Goal: Task Accomplishment & Management: Manage account settings

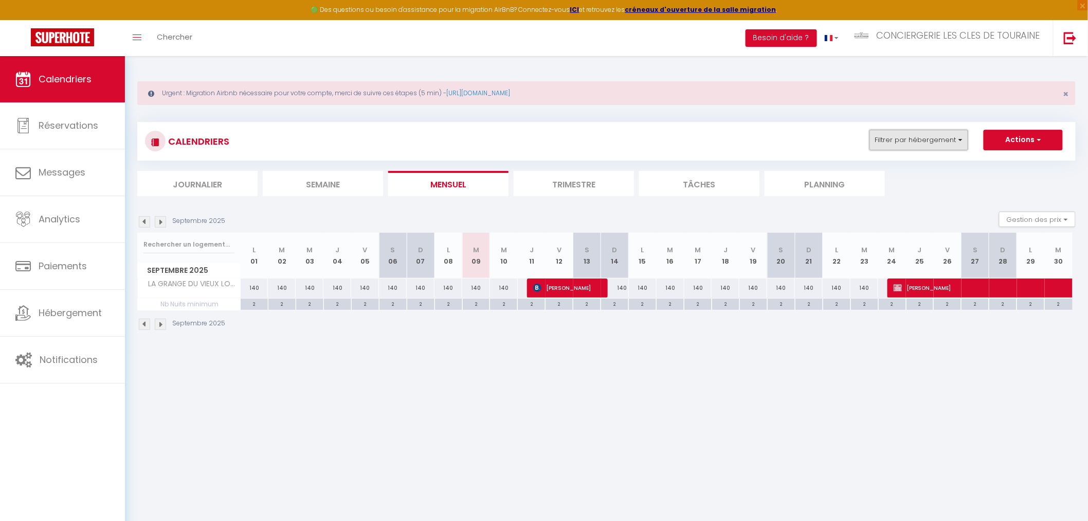
click at [909, 141] on button "Filtrer par hébergement" at bounding box center [919, 140] width 99 height 21
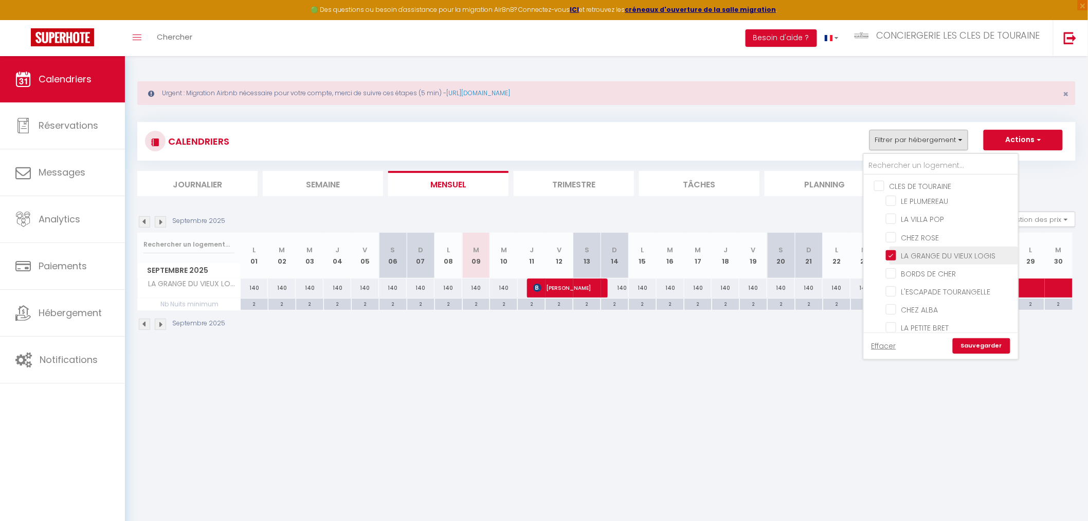
click at [937, 251] on input "LA GRANGE DU VIEUX LOGIS" at bounding box center [950, 254] width 129 height 10
checkbox input "false"
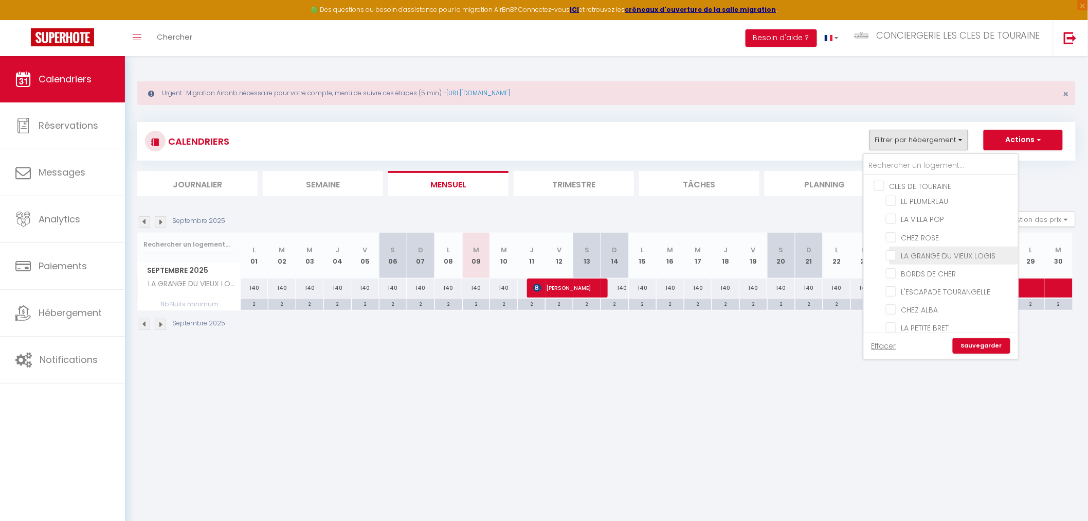
checkbox input "false"
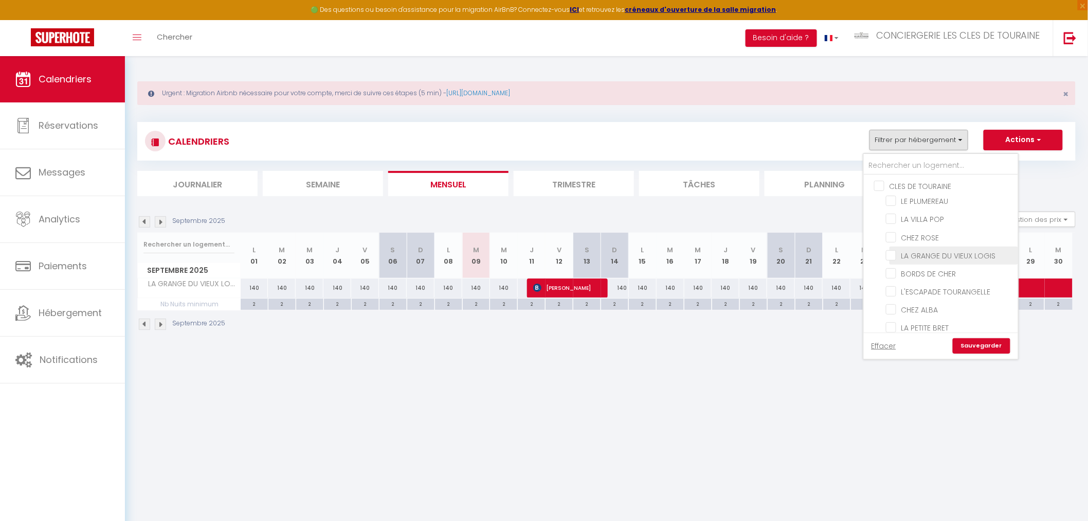
checkbox input "false"
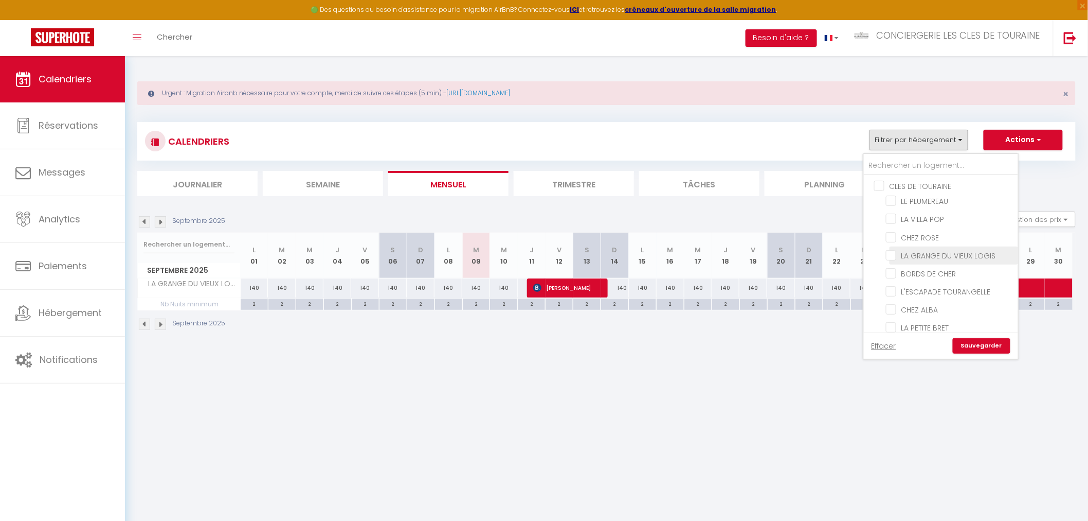
checkbox input "false"
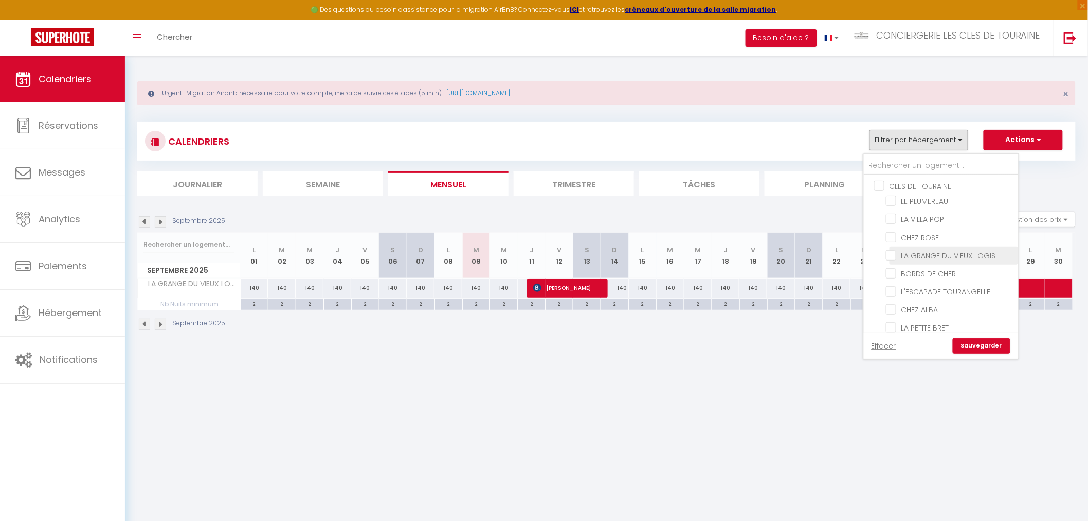
checkbox input "false"
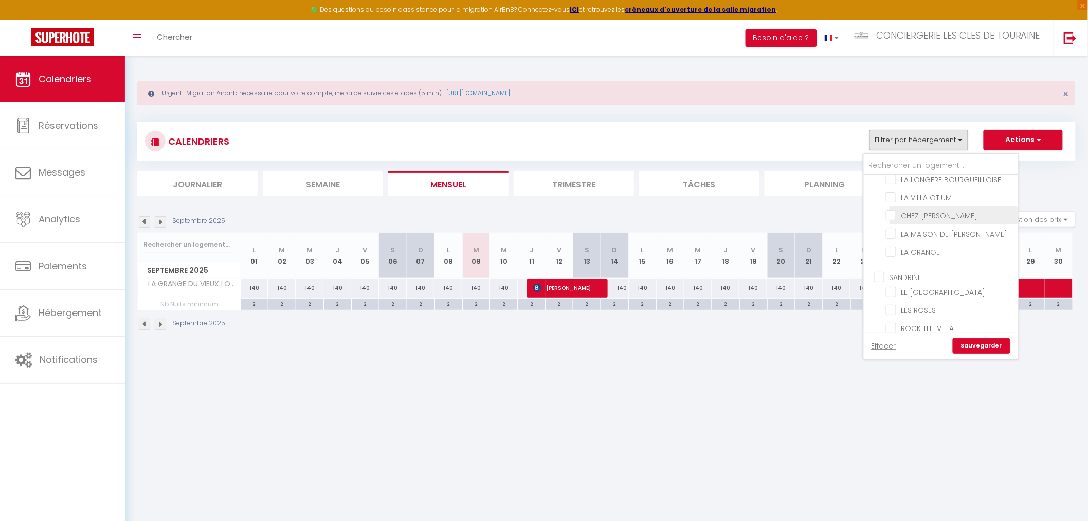
click at [939, 209] on input "CHEZ [PERSON_NAME]" at bounding box center [950, 214] width 129 height 10
checkbox input "true"
checkbox input "false"
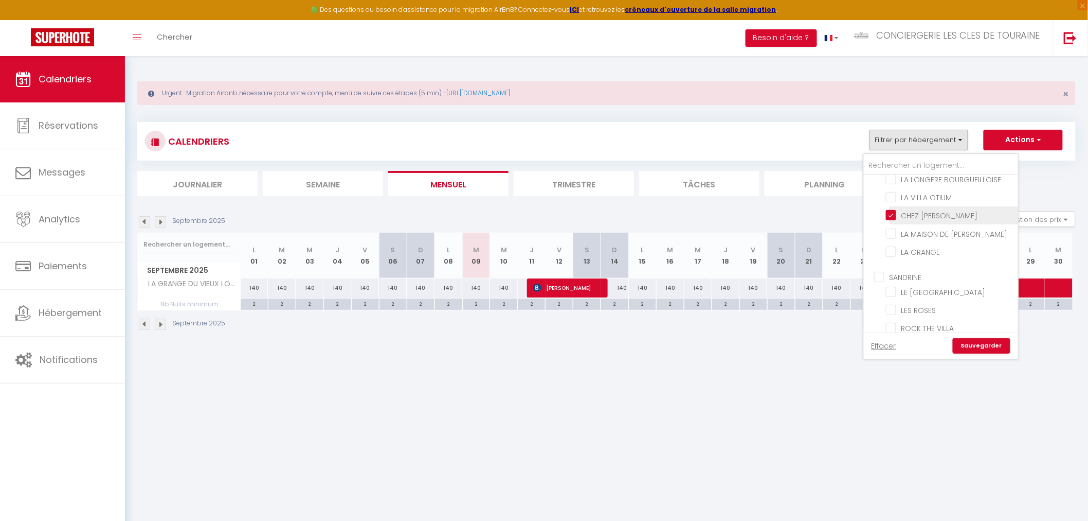
checkbox input "false"
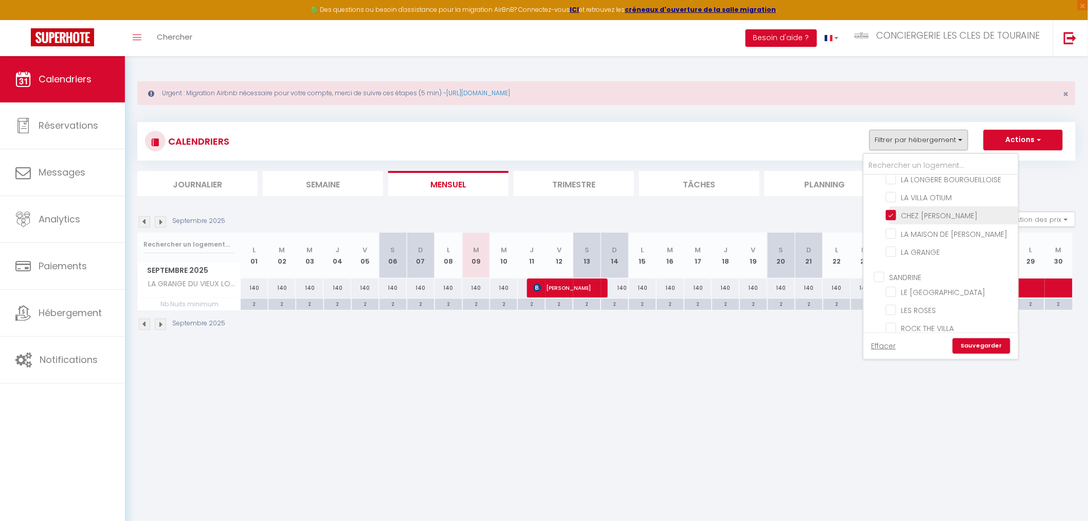
checkbox input "false"
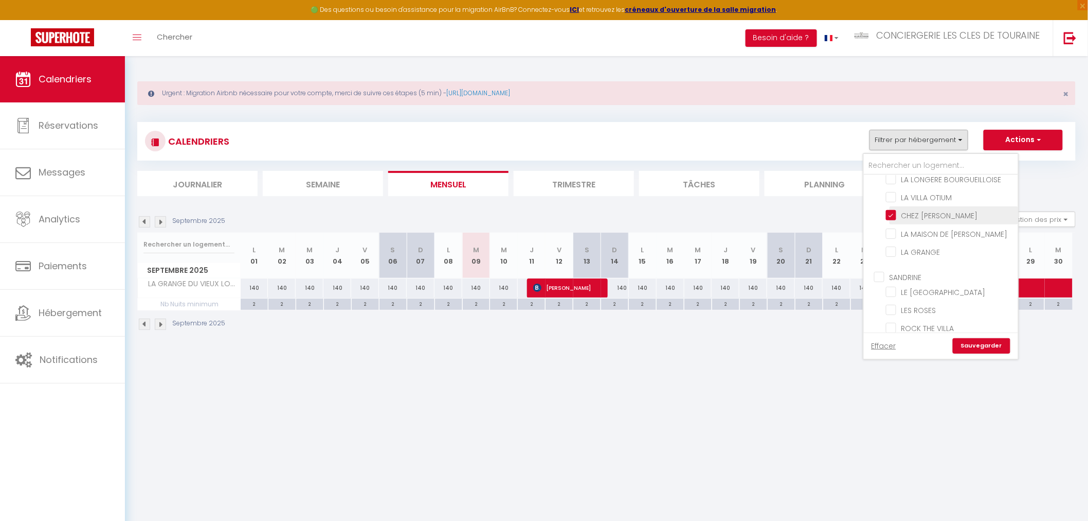
checkbox input "false"
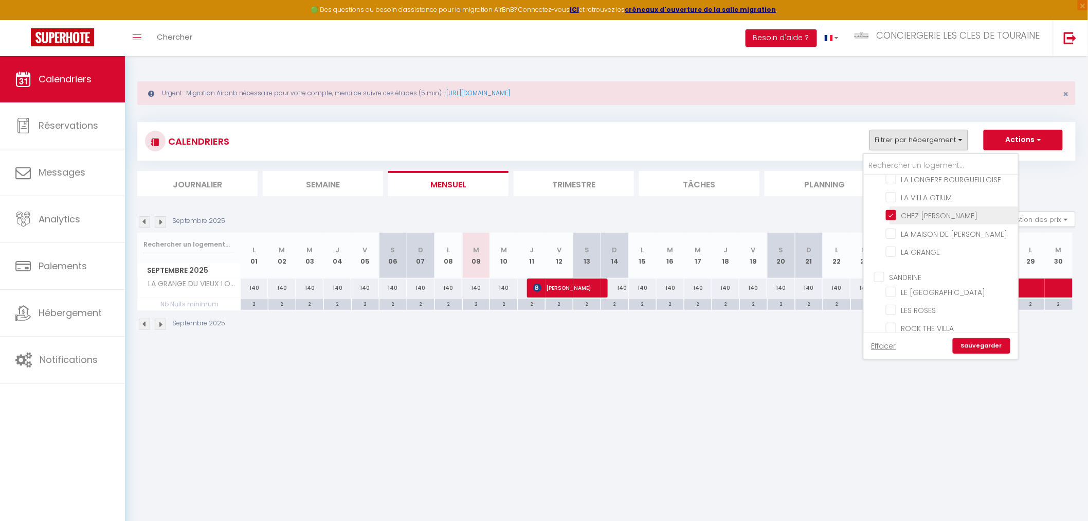
checkbox input "false"
click at [993, 346] on link "Sauvegarder" at bounding box center [982, 345] width 58 height 15
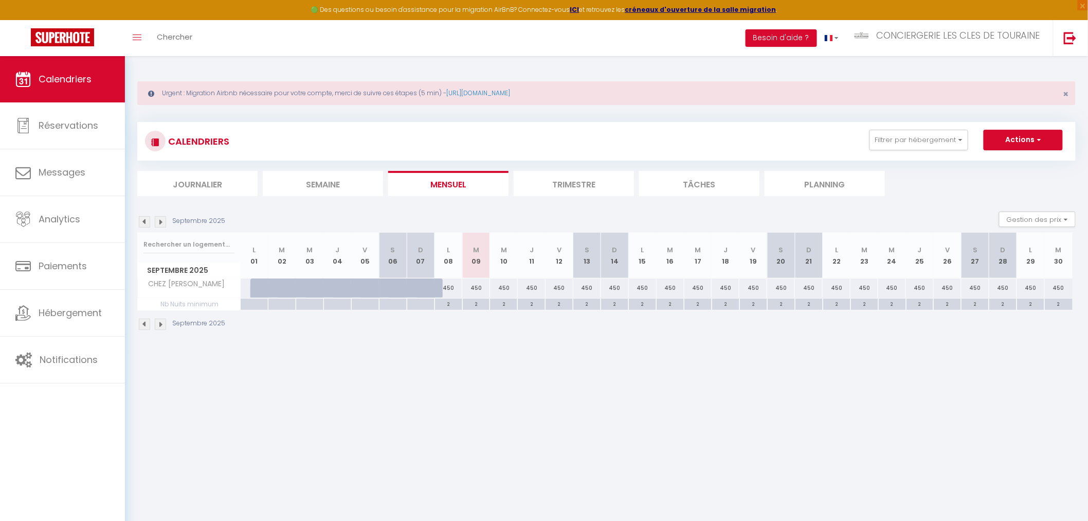
click at [163, 218] on img at bounding box center [160, 221] width 11 height 11
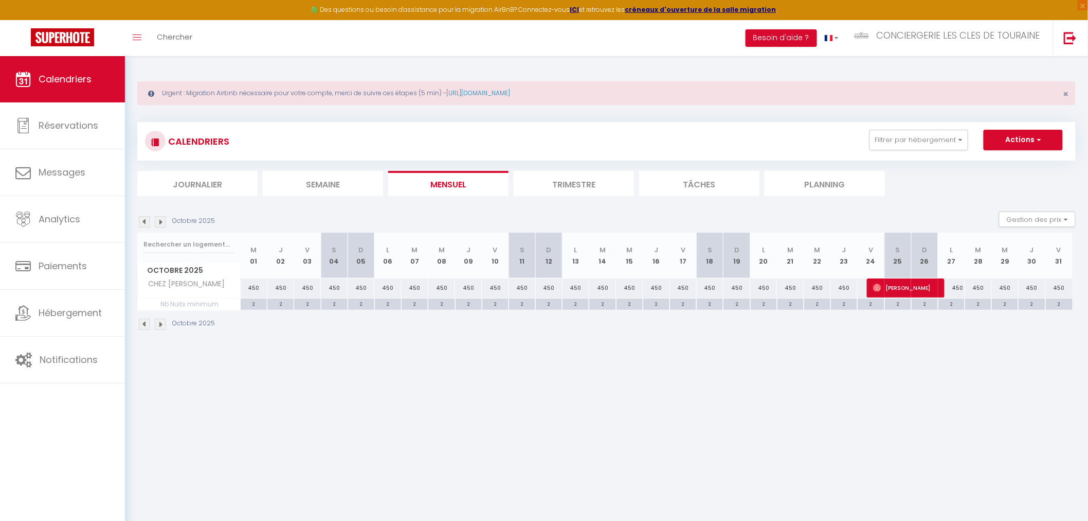
click at [163, 218] on img at bounding box center [160, 221] width 11 height 11
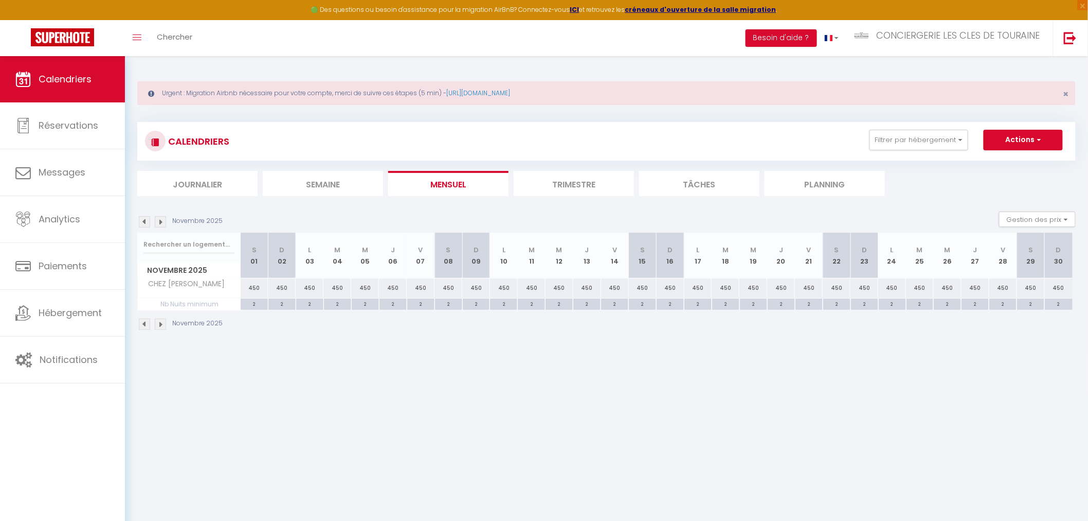
click at [157, 219] on img at bounding box center [160, 221] width 11 height 11
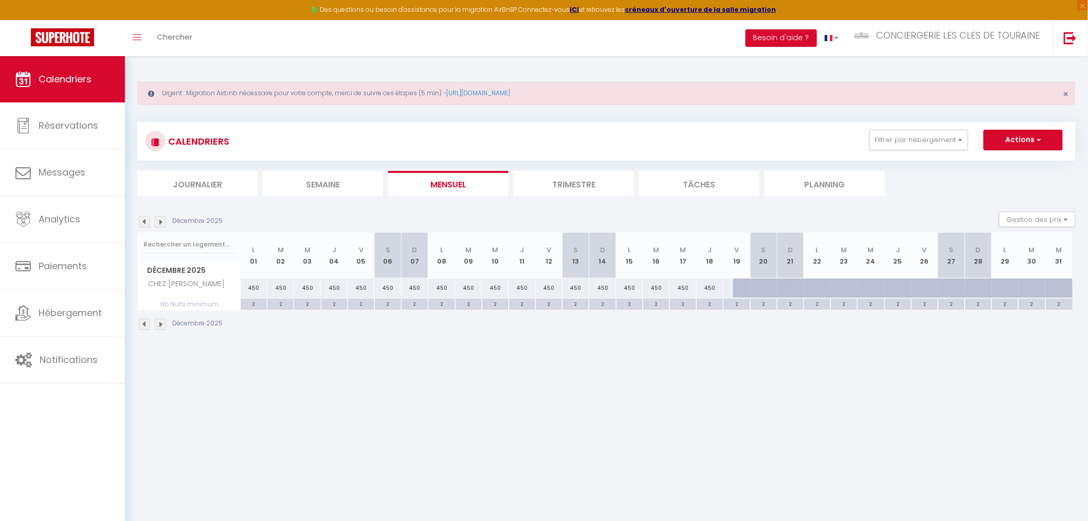
click at [850, 285] on div at bounding box center [854, 294] width 27 height 20
type input "450"
type input "[DATE]"
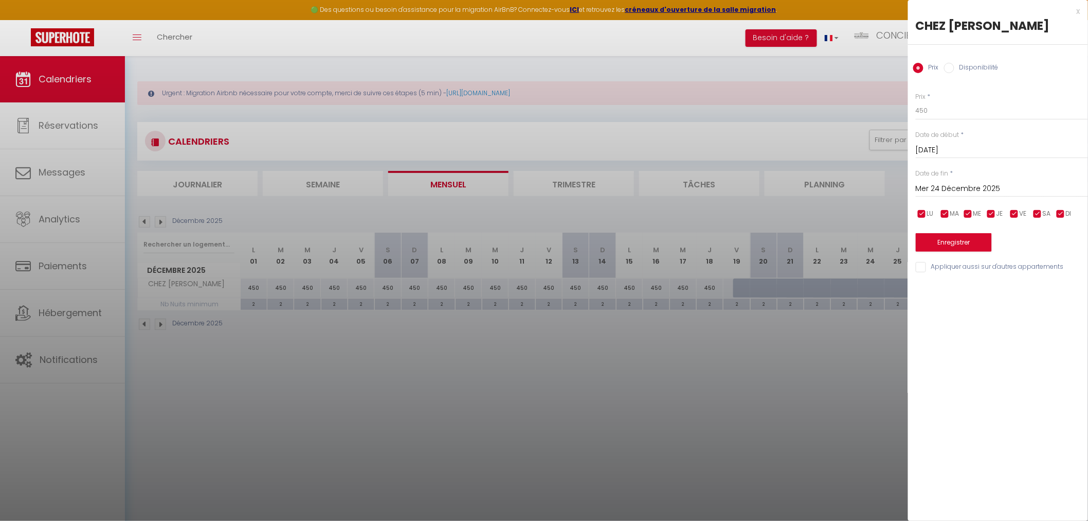
click at [947, 187] on input "Mer 24 Décembre 2025" at bounding box center [1002, 188] width 172 height 13
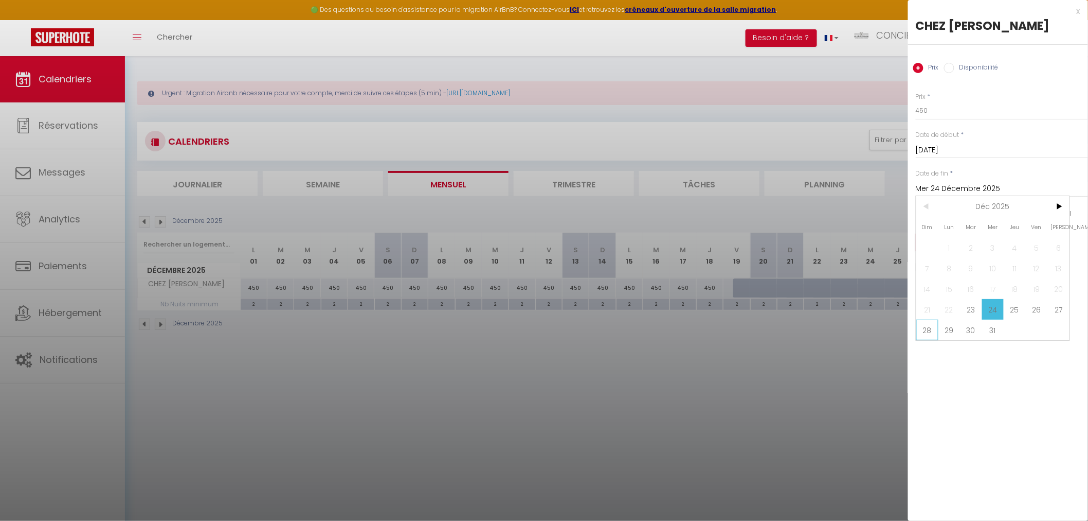
click at [928, 330] on span "28" at bounding box center [928, 329] width 22 height 21
type input "Dim 28 Décembre 2025"
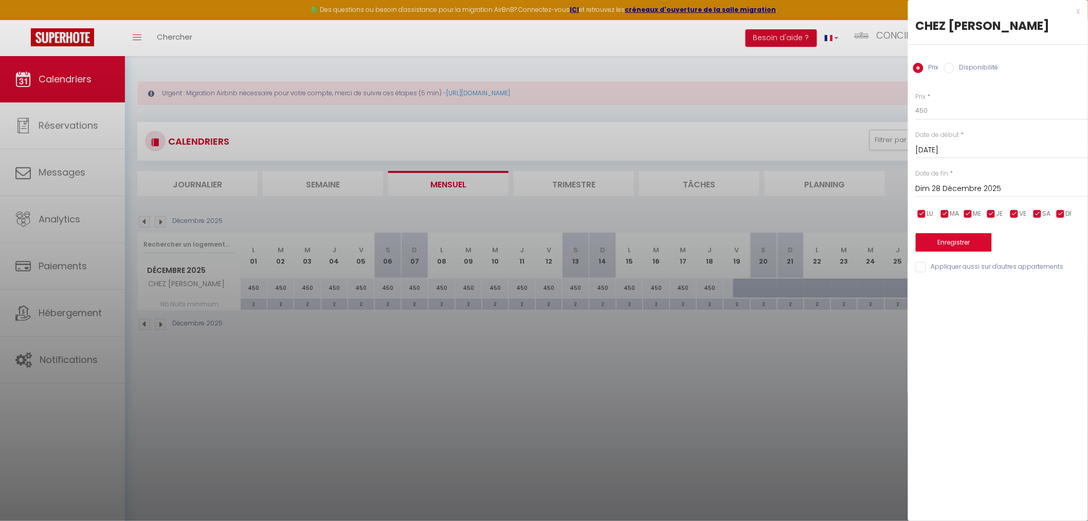
click at [984, 63] on label "Disponibilité" at bounding box center [977, 68] width 44 height 11
click at [955, 63] on input "Disponibilité" at bounding box center [949, 68] width 10 height 10
radio input "true"
radio input "false"
click at [936, 241] on button "Enregistrer" at bounding box center [954, 243] width 76 height 19
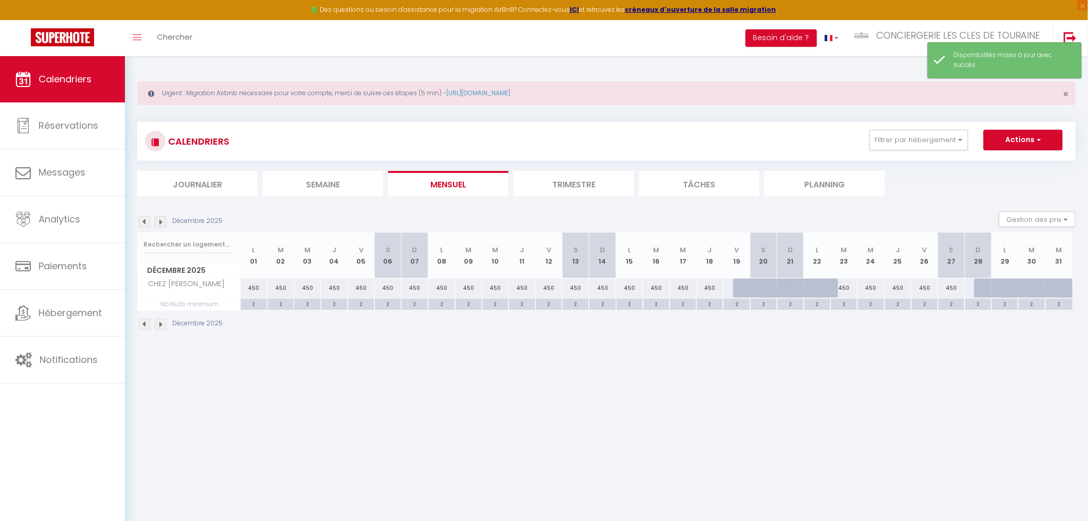
click at [846, 287] on div "450" at bounding box center [844, 287] width 27 height 19
type input "450"
select select "1"
type input "[DATE]"
type input "Mer 24 Décembre 2025"
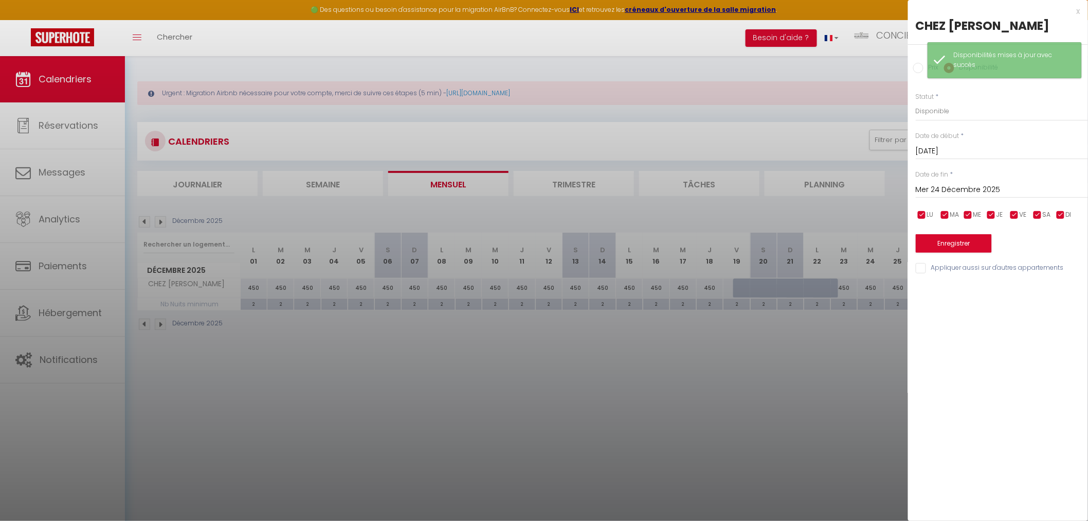
click at [871, 320] on div at bounding box center [544, 260] width 1088 height 521
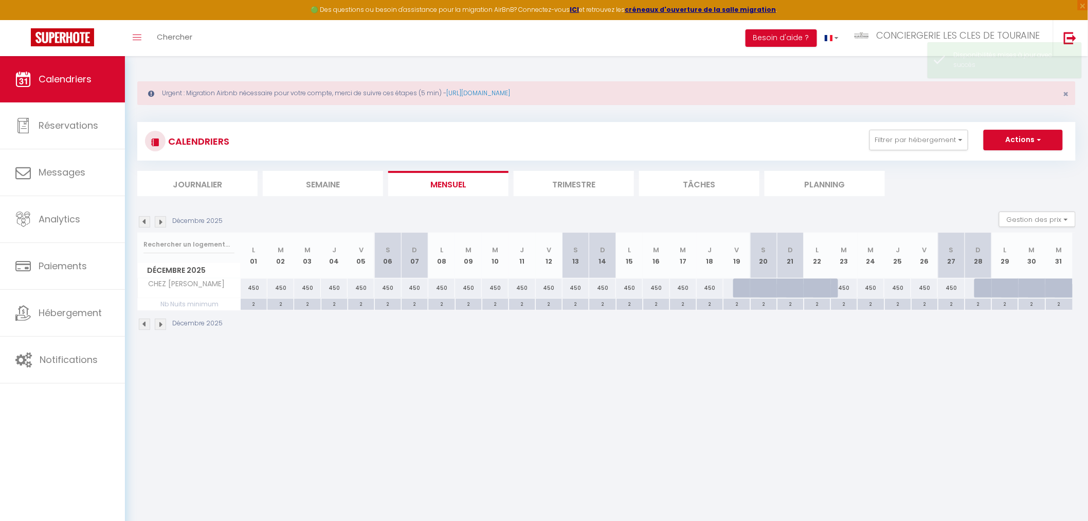
click at [871, 286] on div "450" at bounding box center [871, 287] width 27 height 19
type input "450"
select select "1"
type input "Mer 24 Décembre 2025"
type input "Jeu 25 Décembre 2025"
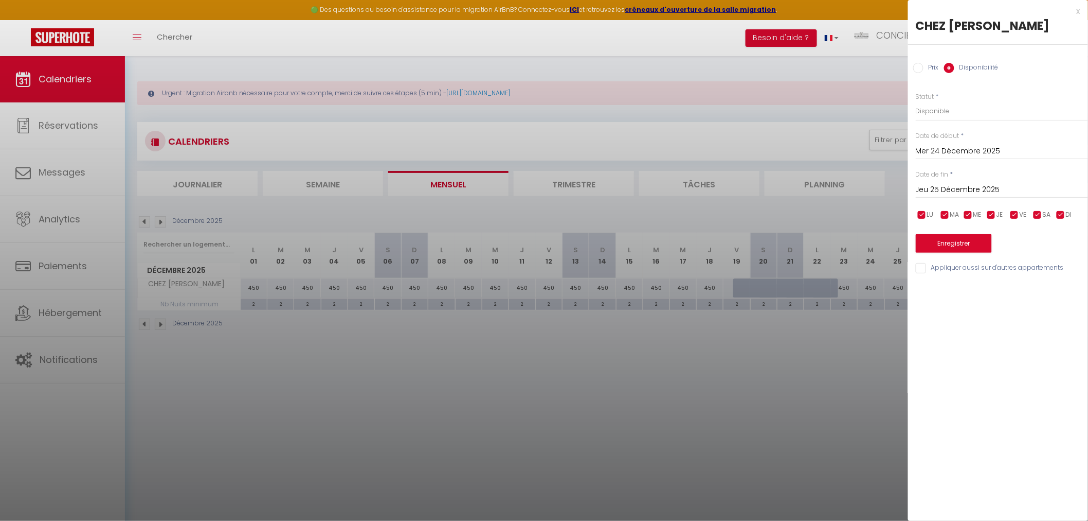
click at [917, 64] on input "Prix" at bounding box center [919, 68] width 10 height 10
radio input "true"
radio input "false"
drag, startPoint x: 933, startPoint y: 115, endPoint x: 806, endPoint y: 111, distance: 127.1
click at [806, 111] on body "🟢 Des questions ou besoin d'assistance pour la migration AirBnB? Connectez-vous…" at bounding box center [544, 316] width 1088 height 521
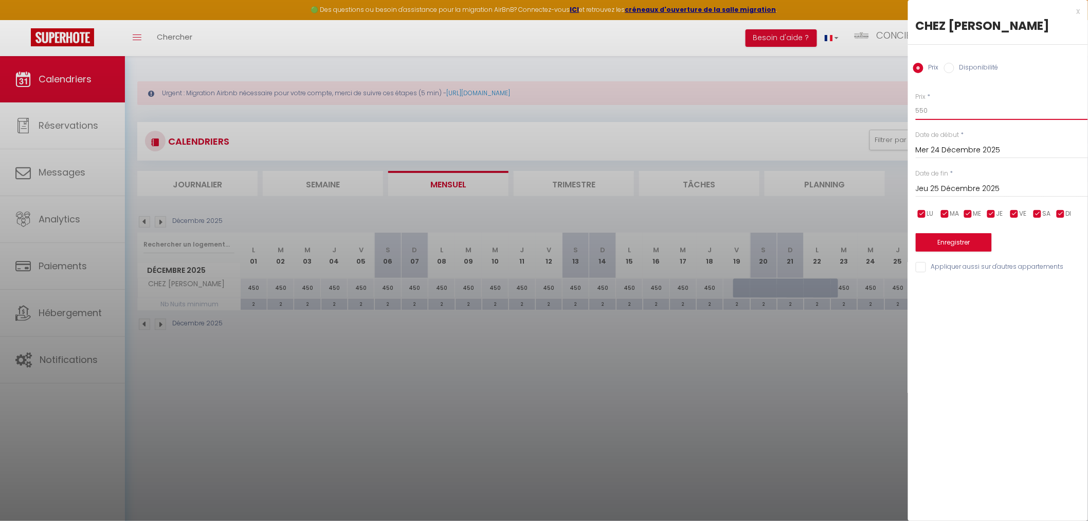
type input "550"
click at [941, 234] on button "Enregistrer" at bounding box center [954, 242] width 76 height 19
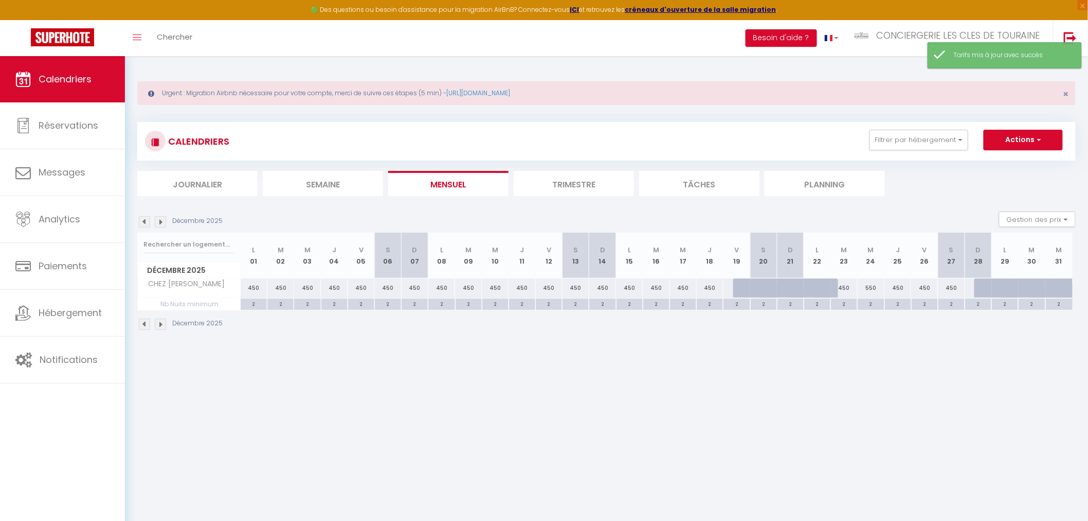
click at [846, 287] on div "450" at bounding box center [844, 287] width 27 height 19
type input "450"
type input "[DATE]"
type input "Mer 24 Décembre 2025"
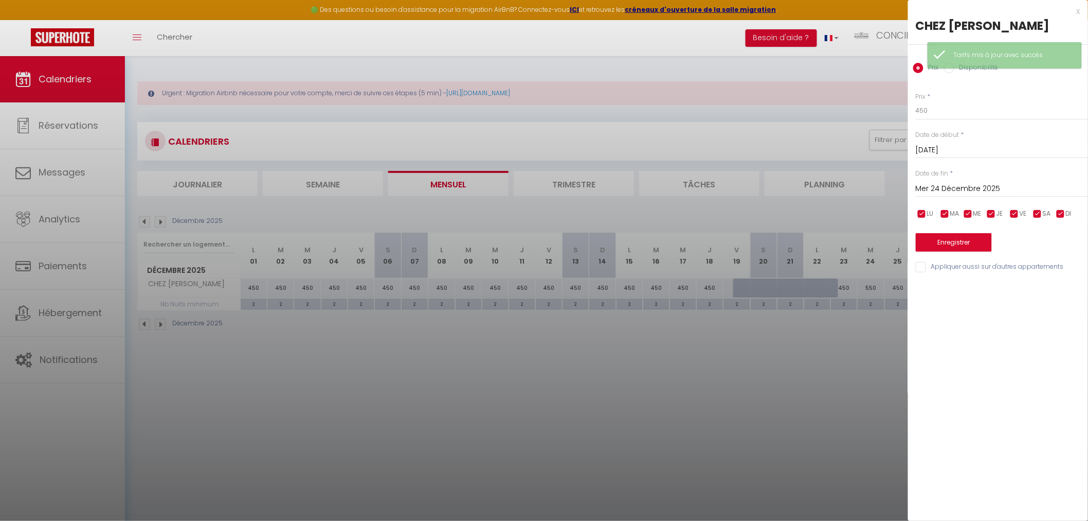
click at [875, 400] on div at bounding box center [544, 260] width 1088 height 521
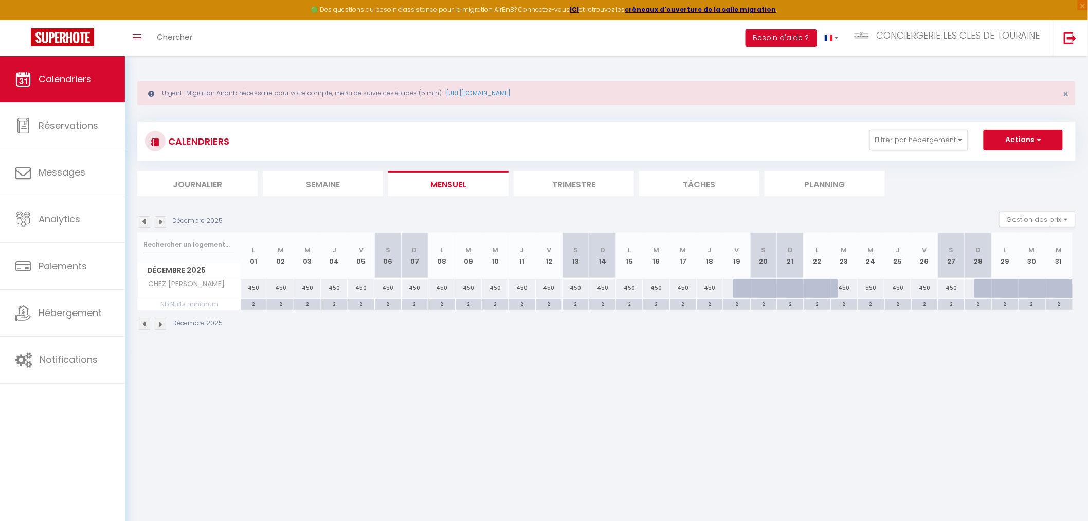
click at [848, 289] on div "450" at bounding box center [844, 287] width 27 height 19
type input "450"
type input "[DATE]"
type input "Mer 24 Décembre 2025"
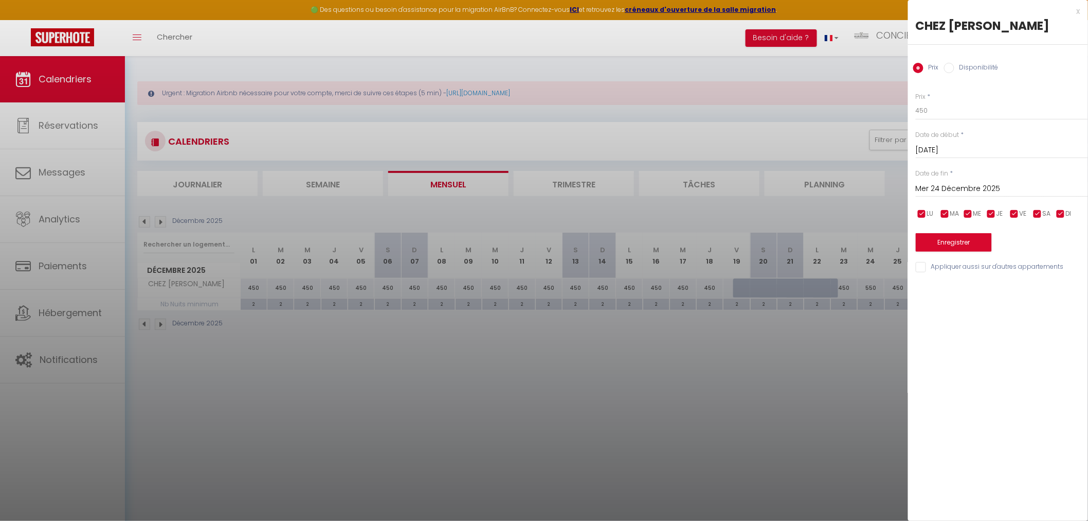
click at [980, 68] on label "Disponibilité" at bounding box center [977, 68] width 44 height 11
click at [955, 68] on input "Disponibilité" at bounding box center [949, 68] width 10 height 10
radio input "true"
radio input "false"
click at [954, 110] on select "Disponible Indisponible" at bounding box center [1002, 111] width 172 height 20
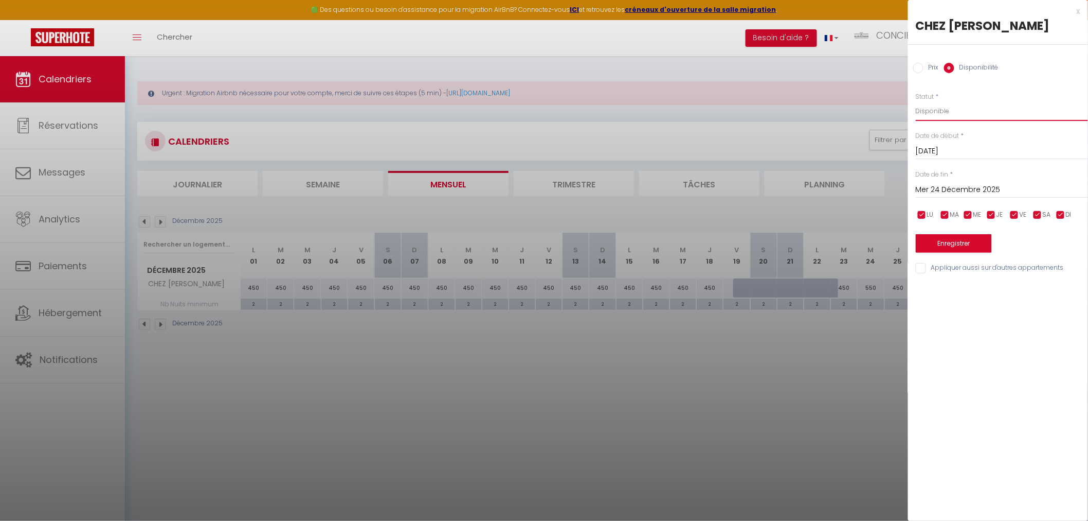
select select "0"
click at [916, 101] on select "Disponible Indisponible" at bounding box center [1002, 111] width 172 height 20
click at [944, 247] on button "Enregistrer" at bounding box center [954, 243] width 76 height 19
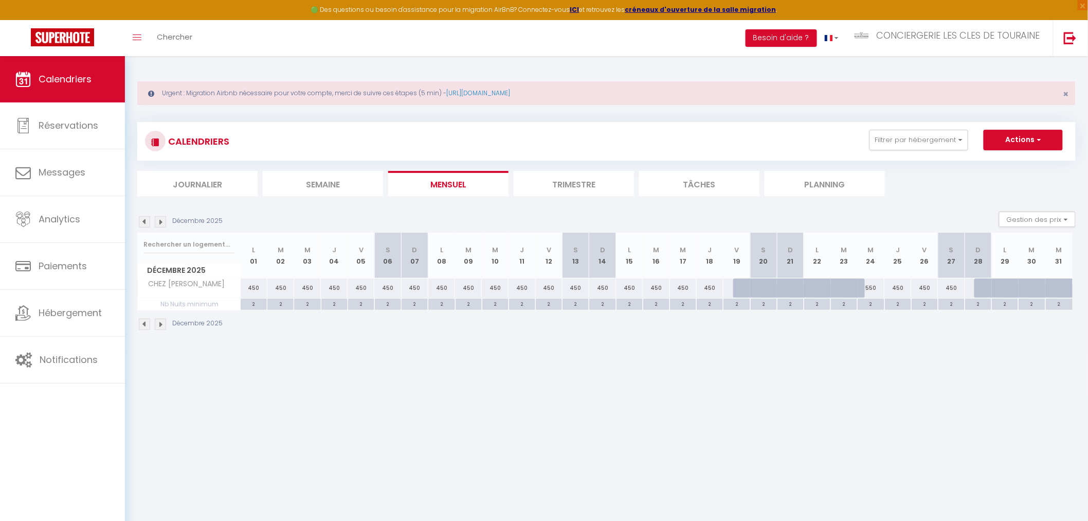
click at [954, 290] on div "450" at bounding box center [951, 287] width 27 height 19
select select "1"
type input "[DATE]"
type input "Dim 28 Décembre 2025"
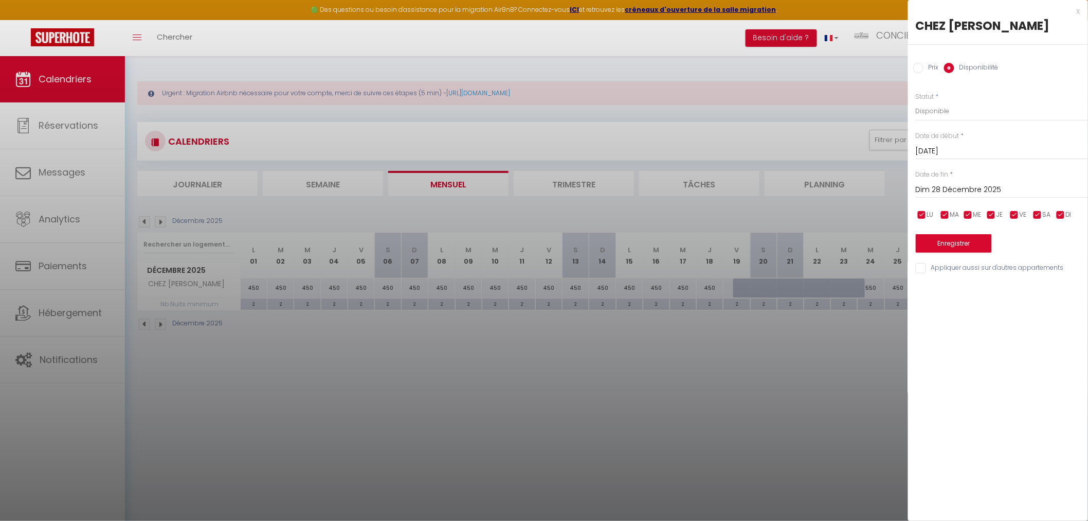
click at [825, 366] on div at bounding box center [544, 260] width 1088 height 521
